Goal: Task Accomplishment & Management: Add Integration

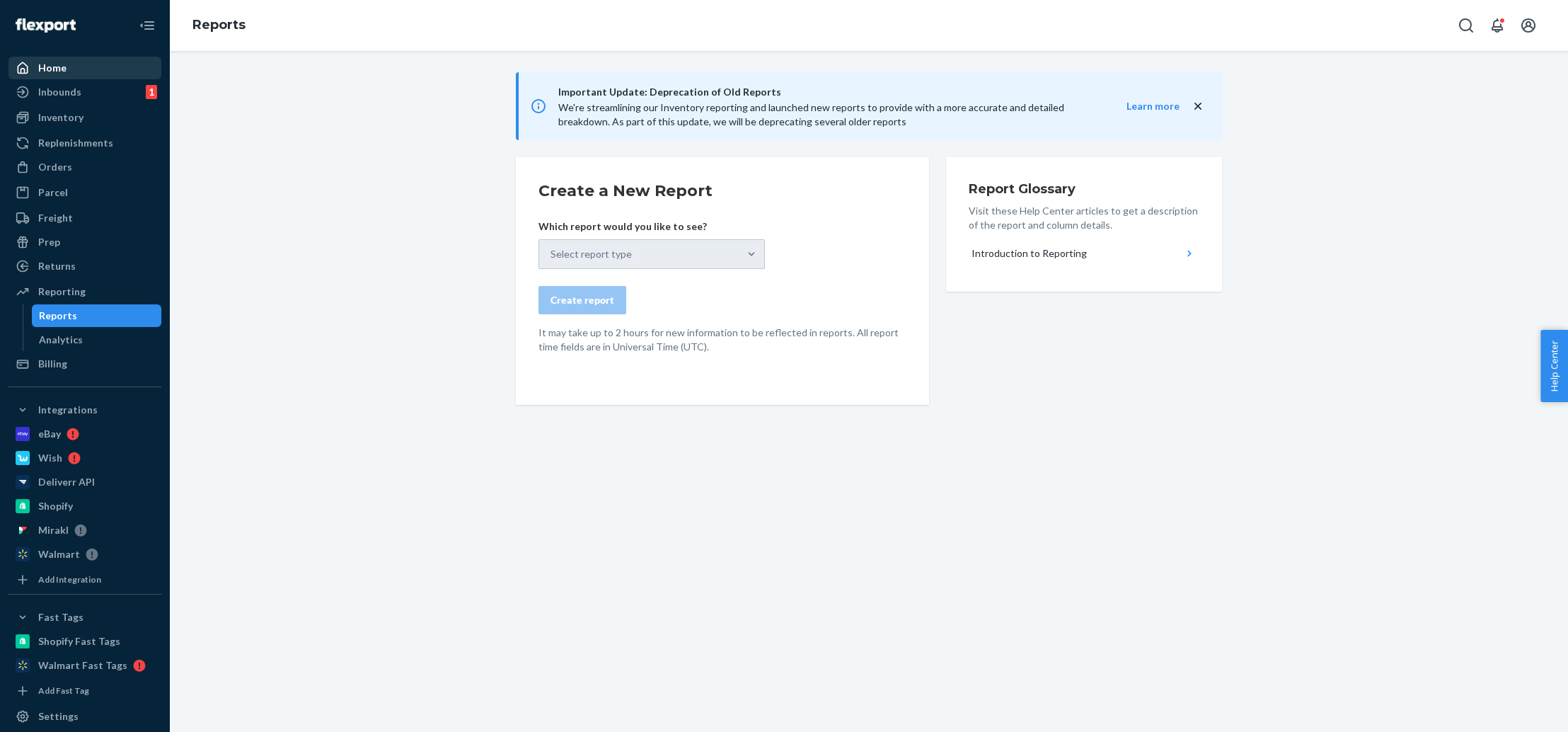
click at [114, 76] on div "Home" at bounding box center [85, 67] width 150 height 20
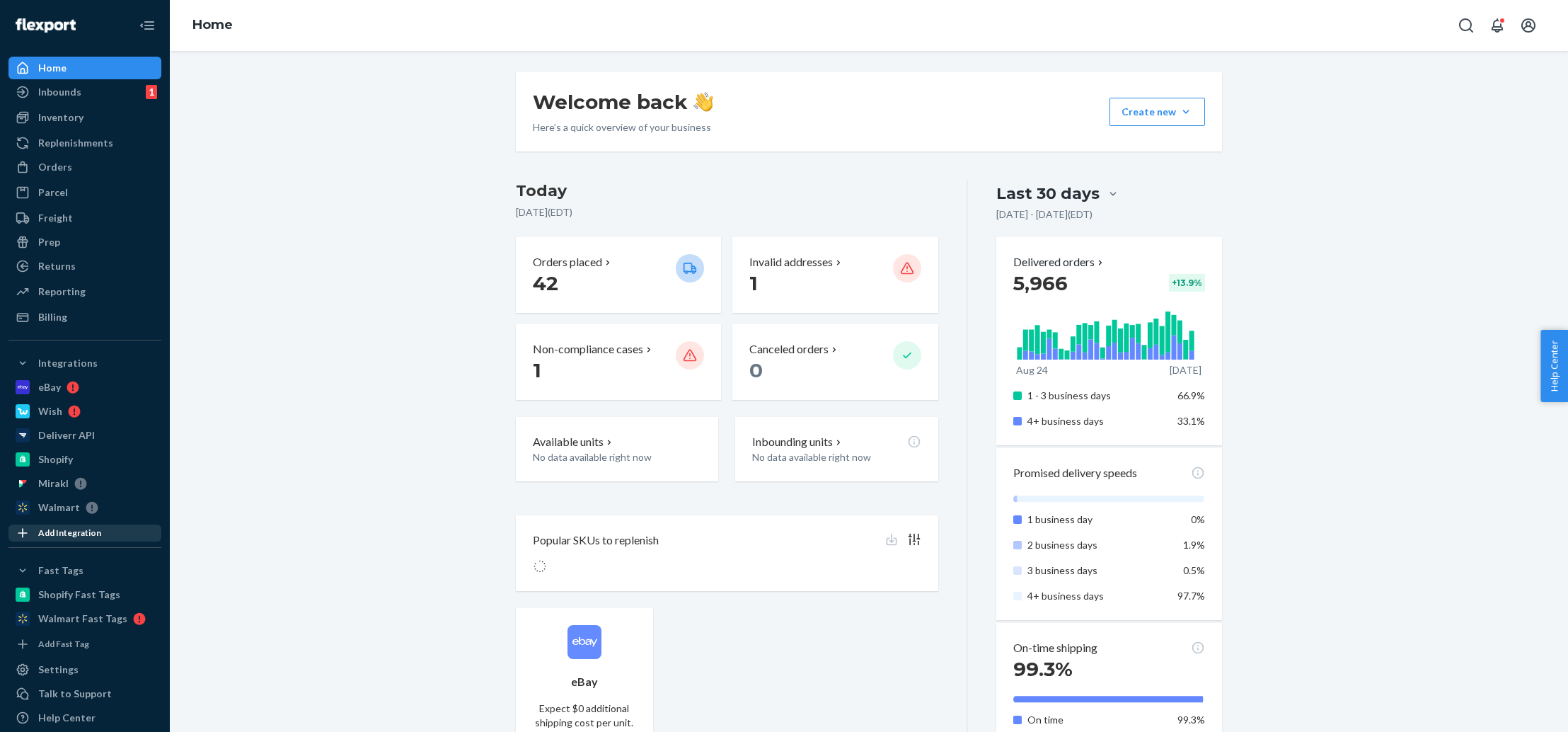
click at [94, 530] on div "Add Integration" at bounding box center [70, 533] width 63 height 12
